Goal: Task Accomplishment & Management: Manage account settings

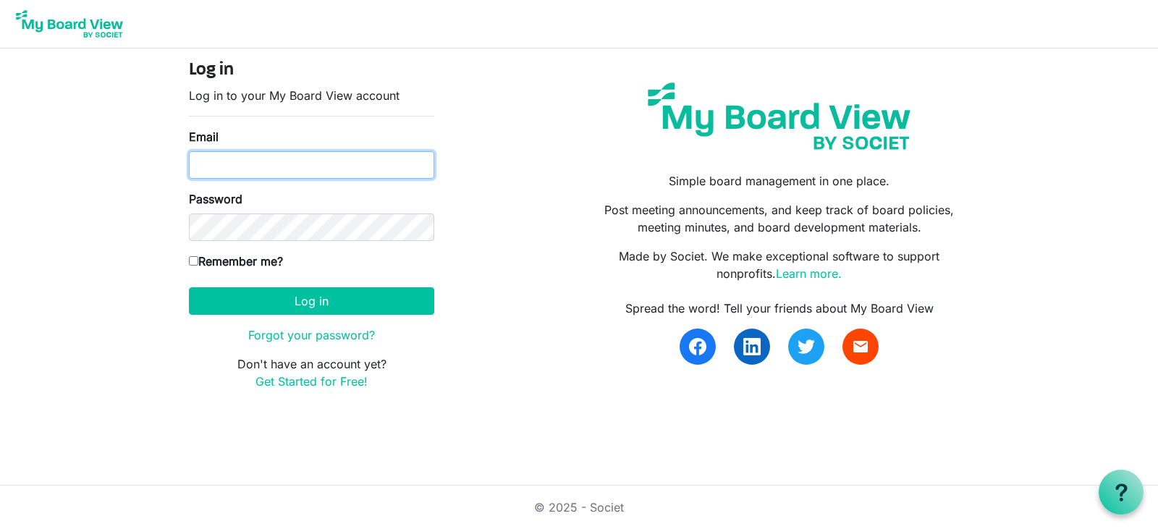
click at [253, 164] on input "Email" at bounding box center [311, 165] width 245 height 28
type input "williams.michaeledward@gmail.com"
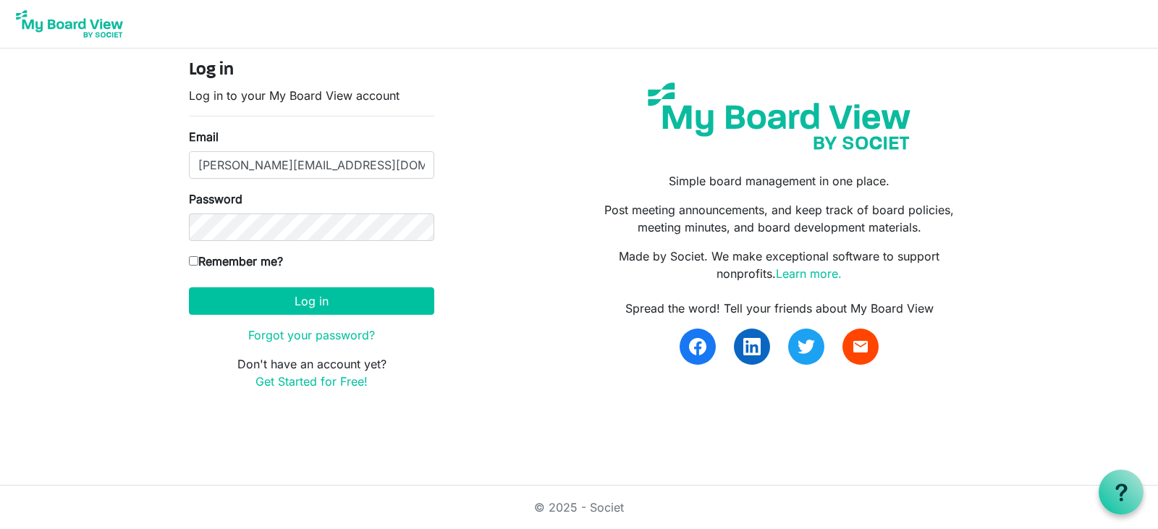
click at [193, 260] on input "Remember me?" at bounding box center [193, 260] width 9 height 9
checkbox input "true"
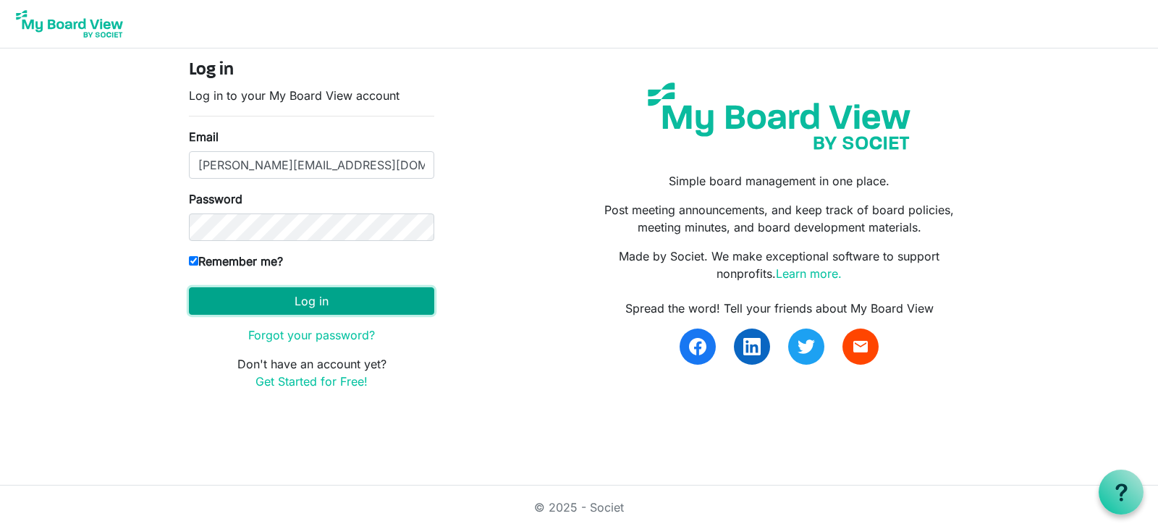
click at [280, 302] on button "Log in" at bounding box center [311, 301] width 245 height 28
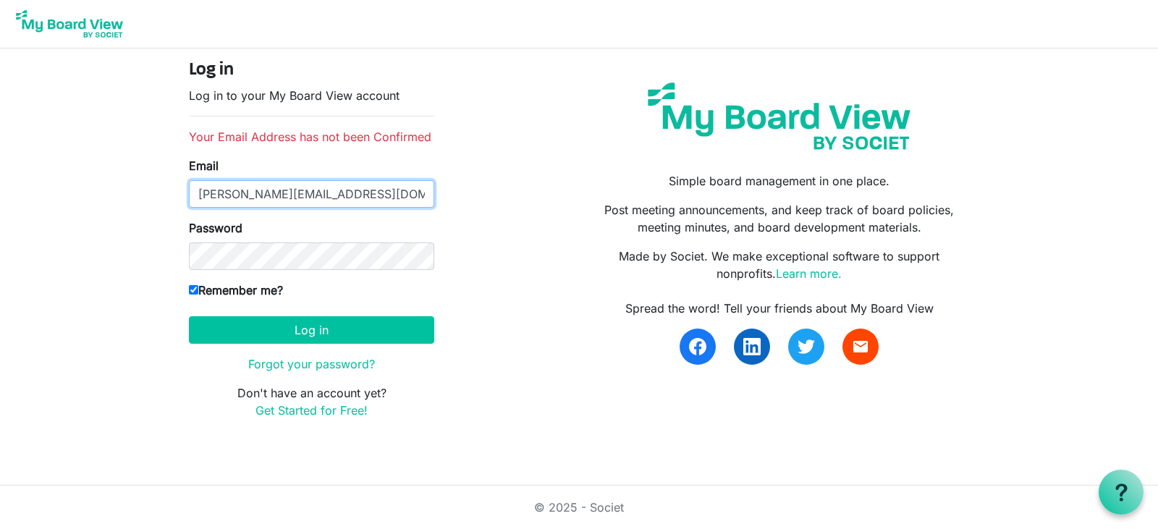
drag, startPoint x: 420, startPoint y: 193, endPoint x: 164, endPoint y: 177, distance: 256.7
click at [164, 177] on body "Log in Log in to your My Board View account Your Email Address has not been Con…" at bounding box center [579, 221] width 1158 height 442
type input "[EMAIL_ADDRESS][DOMAIN_NAME]"
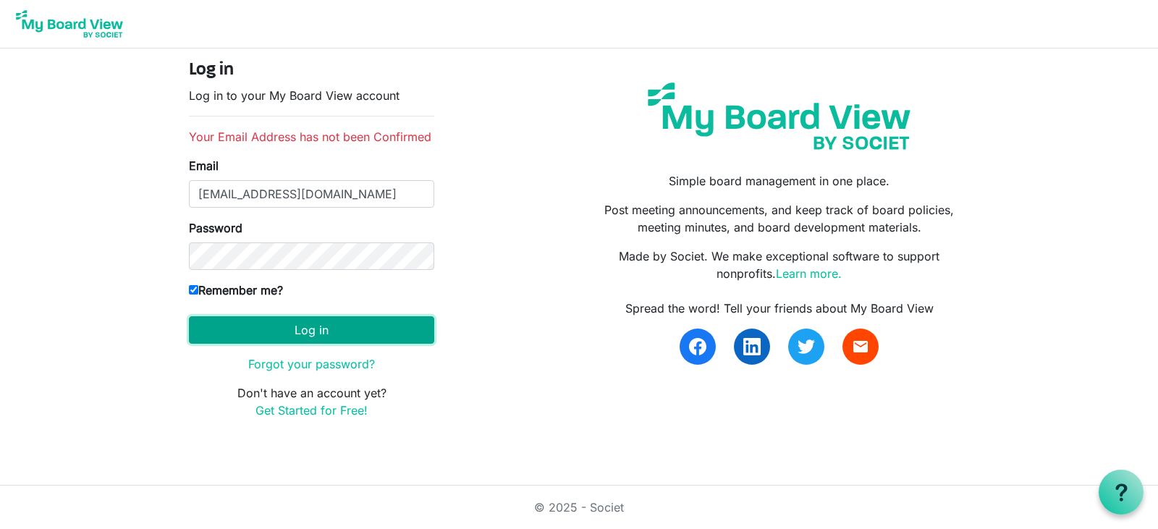
click at [236, 326] on button "Log in" at bounding box center [311, 330] width 245 height 28
